Goal: Find specific page/section: Find specific page/section

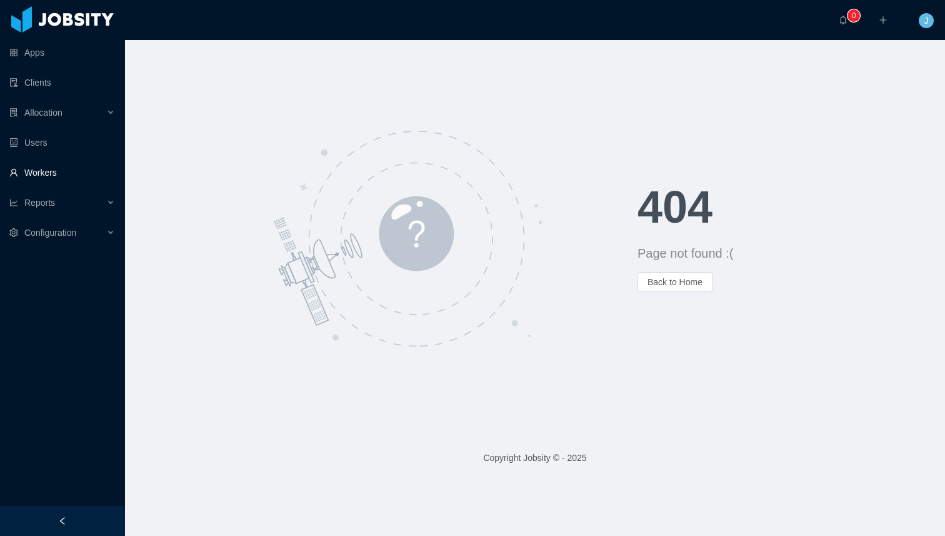
click at [15, 175] on link "Workers" at bounding box center [62, 172] width 106 height 25
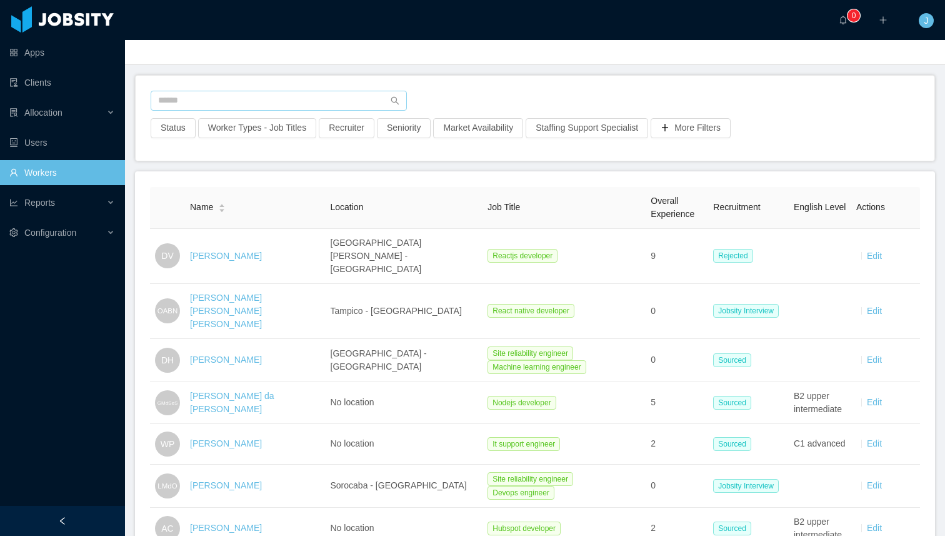
scroll to position [56, 0]
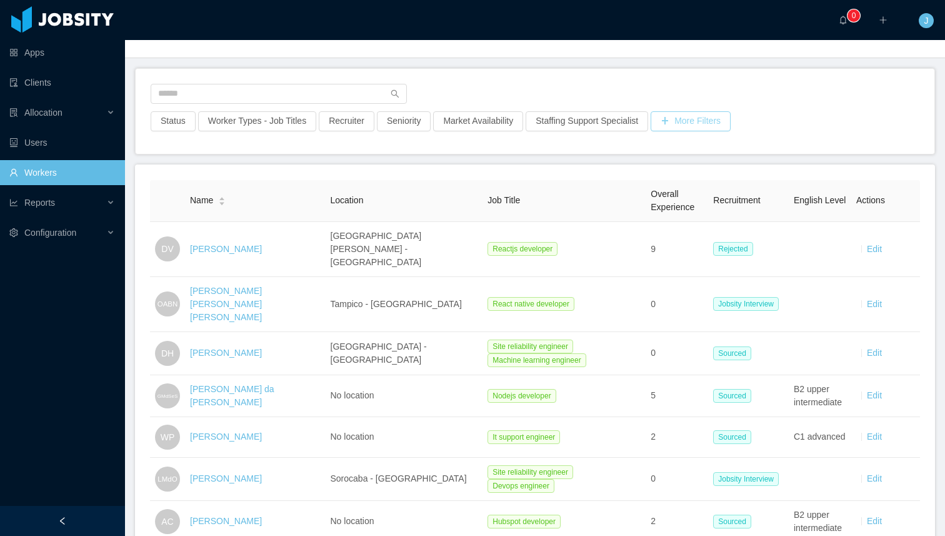
click at [731, 120] on button "More Filters" at bounding box center [691, 121] width 80 height 20
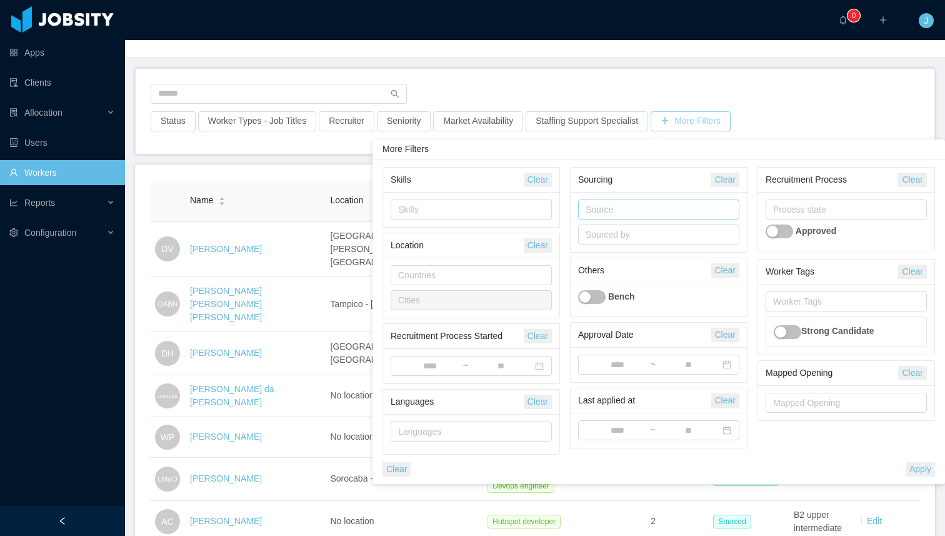
click at [594, 211] on div "Source" at bounding box center [656, 209] width 141 height 13
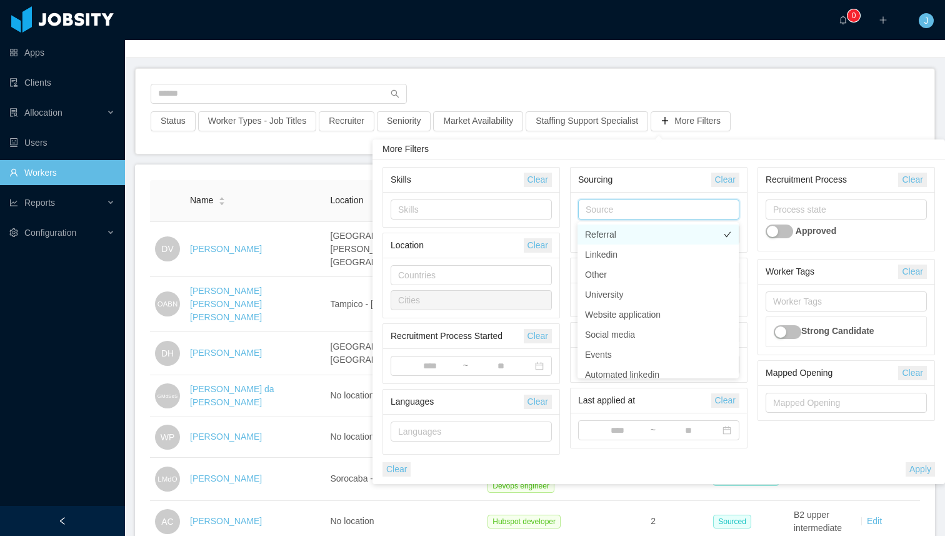
click at [608, 238] on li "Referral" at bounding box center [658, 234] width 161 height 20
click at [601, 161] on div "Skills Clear Skills Location Clear Countries Cities Recruitment Process Started…" at bounding box center [659, 321] width 573 height 325
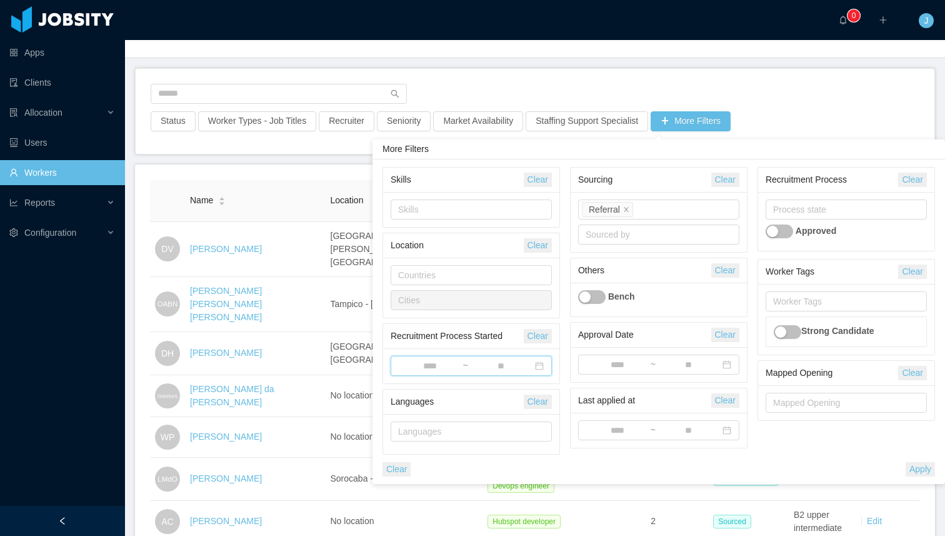
click at [436, 358] on span "~" at bounding box center [471, 366] width 161 height 20
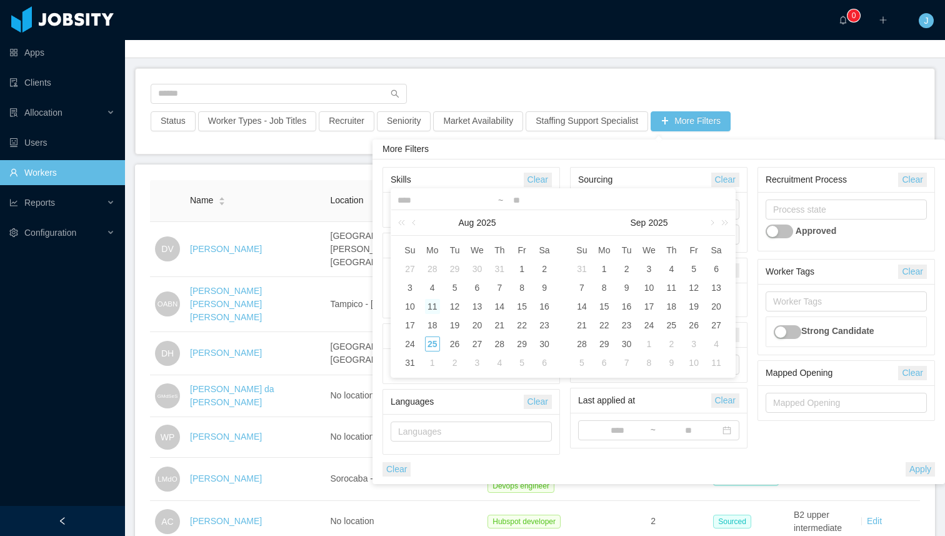
click at [432, 306] on div "11" at bounding box center [432, 306] width 15 height 15
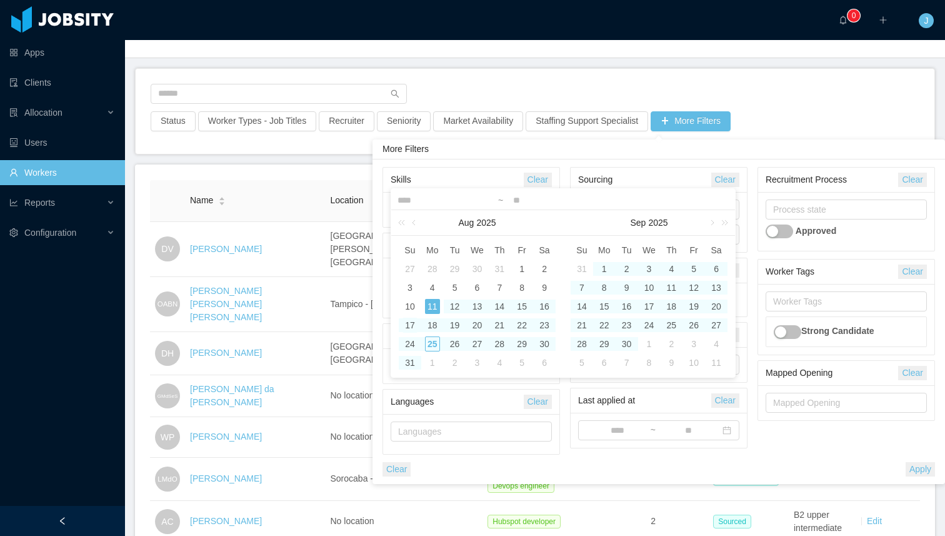
click at [411, 319] on div "17" at bounding box center [410, 325] width 15 height 15
type input "**********"
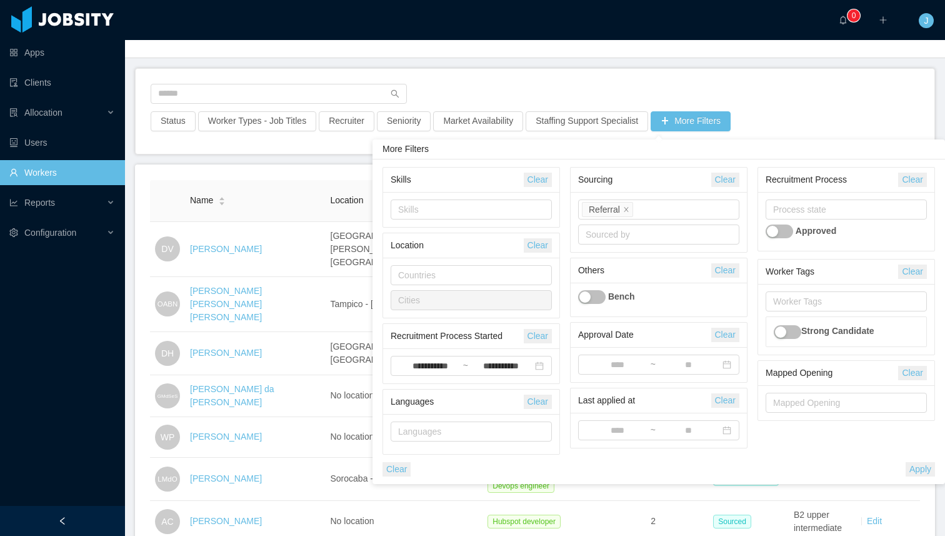
click at [916, 465] on button "Apply" at bounding box center [920, 469] width 29 height 14
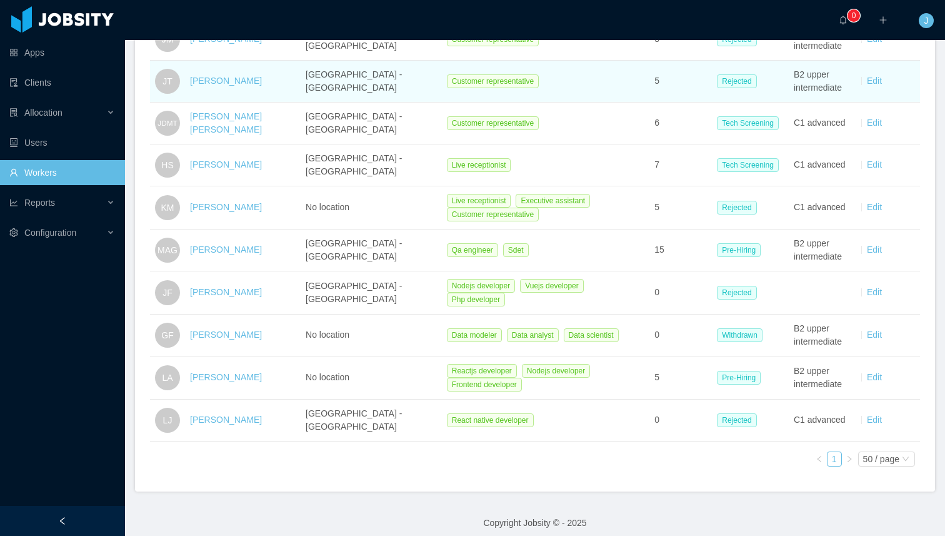
scroll to position [358, 0]
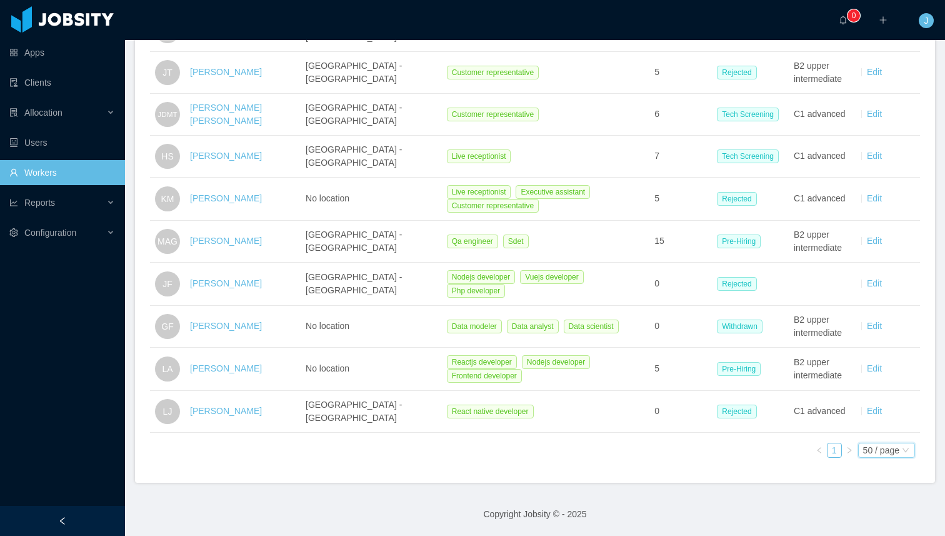
click at [881, 443] on div "50 / page" at bounding box center [882, 450] width 36 height 14
click at [858, 385] on li "100 / page" at bounding box center [876, 388] width 59 height 20
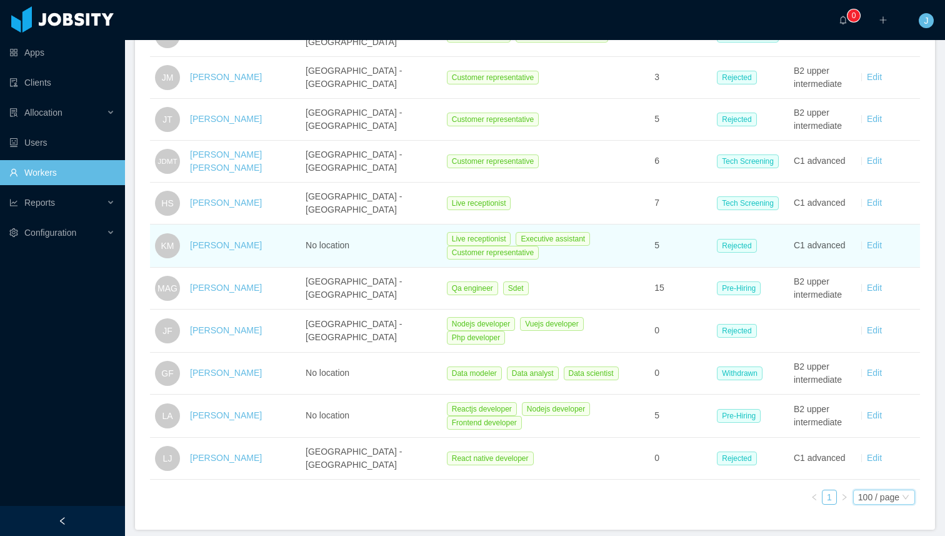
scroll to position [170, 0]
